Goal: Task Accomplishment & Management: Use online tool/utility

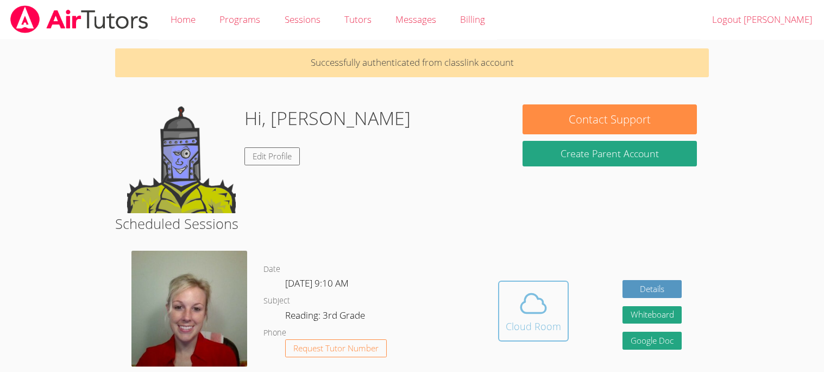
click at [536, 322] on div "Cloud Room" at bounding box center [533, 325] width 55 height 15
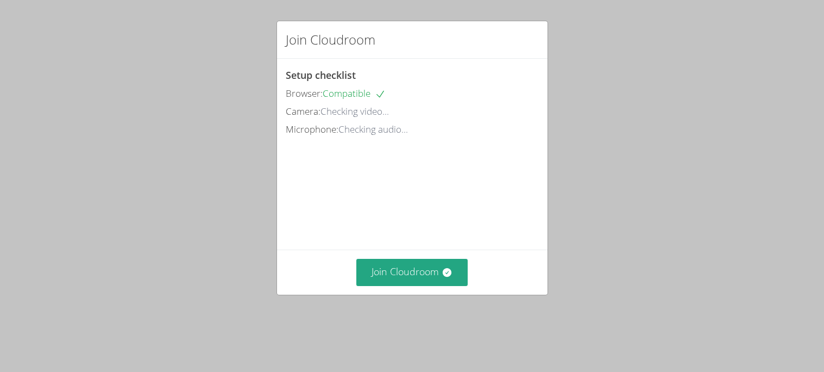
click at [443, 228] on video at bounding box center [367, 187] width 163 height 82
click at [437, 285] on button "Join Cloudroom" at bounding box center [411, 272] width 111 height 27
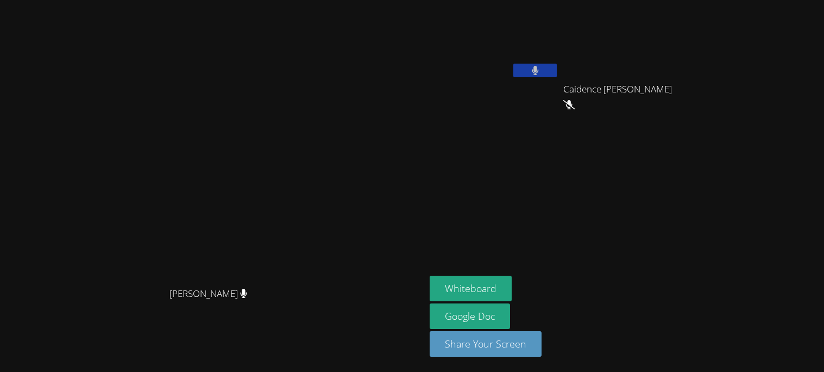
click at [568, 122] on aside "[PERSON_NAME] Caidence [PERSON_NAME] [PERSON_NAME] Whiteboard Google Doc Share …" at bounding box center [562, 186] width 272 height 372
click at [512, 284] on button "Whiteboard" at bounding box center [471, 289] width 82 height 26
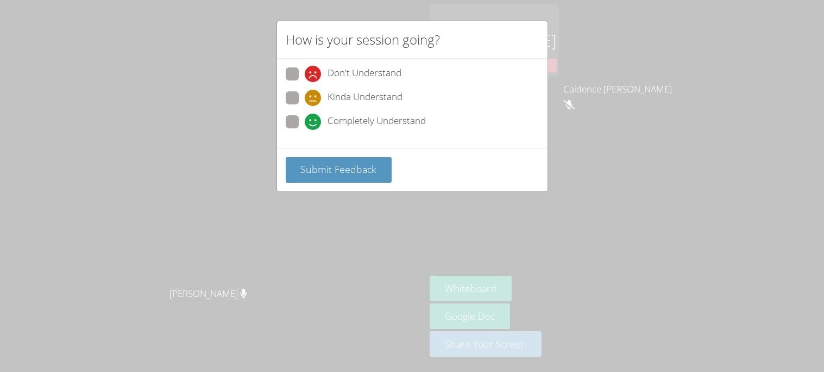
click at [323, 117] on div "Completely Understand" at bounding box center [365, 122] width 121 height 16
click at [314, 117] on input "Completely Understand" at bounding box center [309, 119] width 9 height 9
radio input "true"
click at [328, 120] on span "Completely Understand" at bounding box center [377, 122] width 98 height 16
click at [314, 120] on input "Completely Understand" at bounding box center [309, 119] width 9 height 9
